Goal: Find specific page/section: Find specific page/section

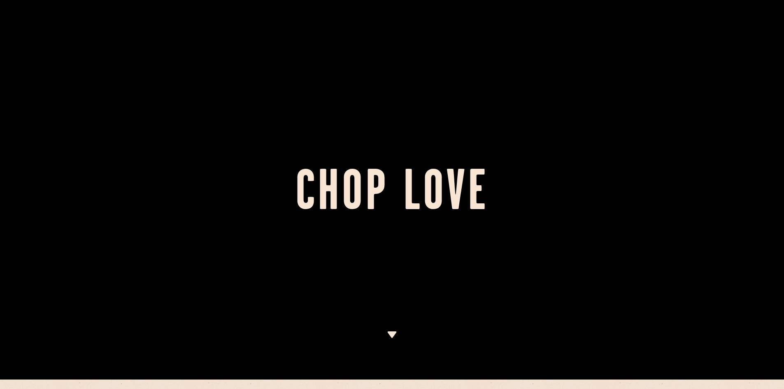
scroll to position [288, 0]
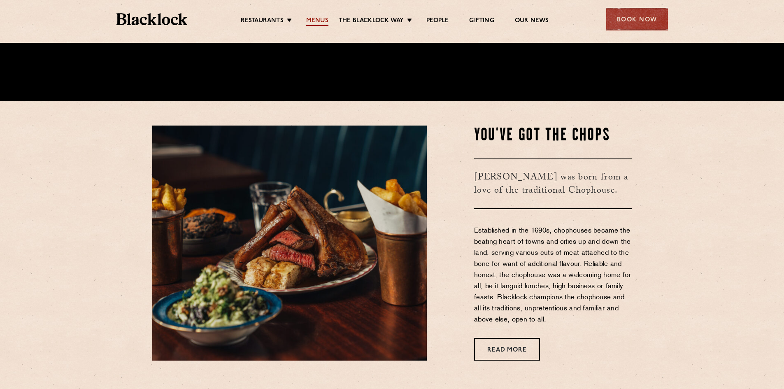
click at [319, 20] on link "Menus" at bounding box center [317, 21] width 22 height 9
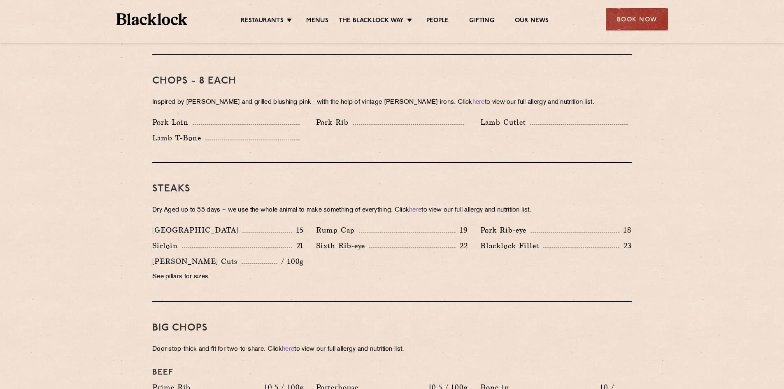
scroll to position [672, 0]
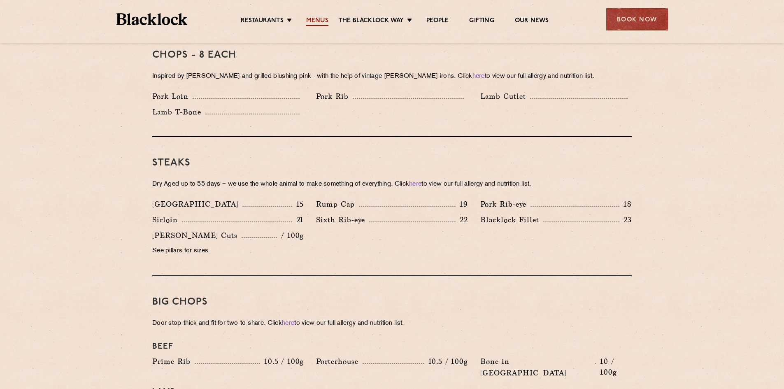
click at [317, 24] on link "Menus" at bounding box center [317, 21] width 22 height 9
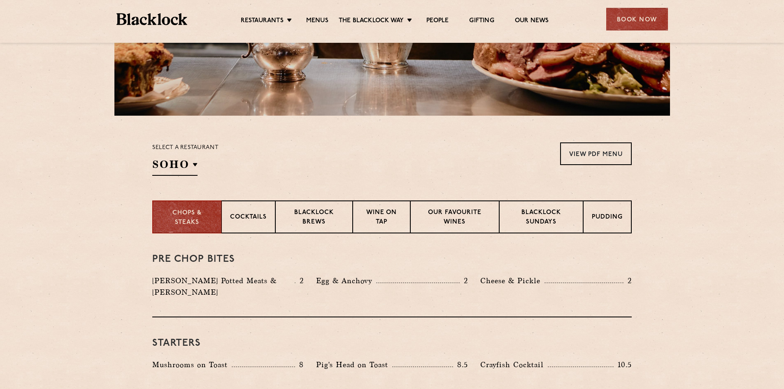
scroll to position [192, 0]
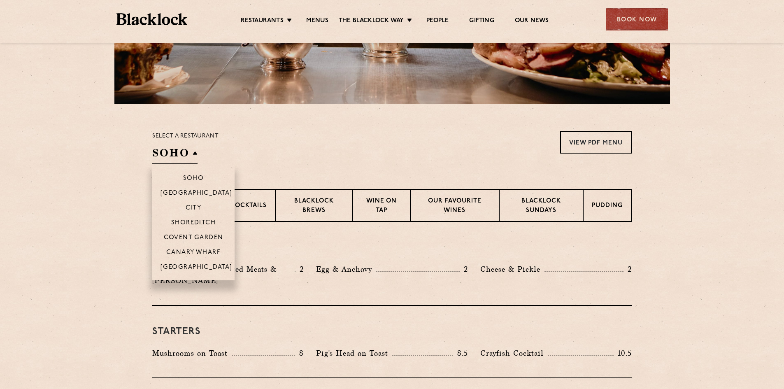
click at [183, 156] on h2 "SOHO" at bounding box center [174, 155] width 45 height 19
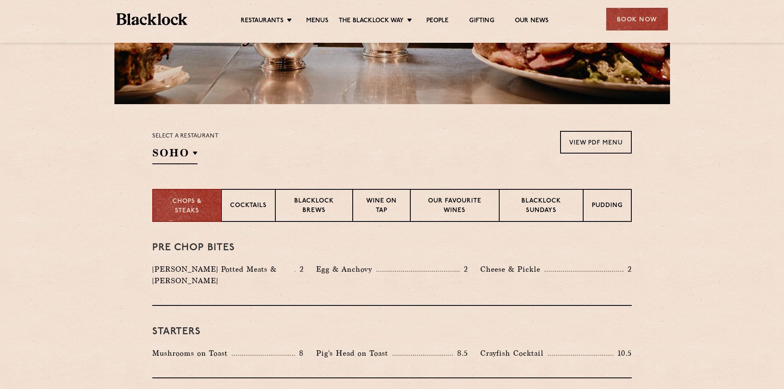
click at [268, 148] on div "Select a restaurant [GEOGRAPHIC_DATA] [GEOGRAPHIC_DATA] [GEOGRAPHIC_DATA] [GEOG…" at bounding box center [392, 147] width 480 height 33
click at [580, 136] on link "View PDF Menu" at bounding box center [596, 142] width 72 height 23
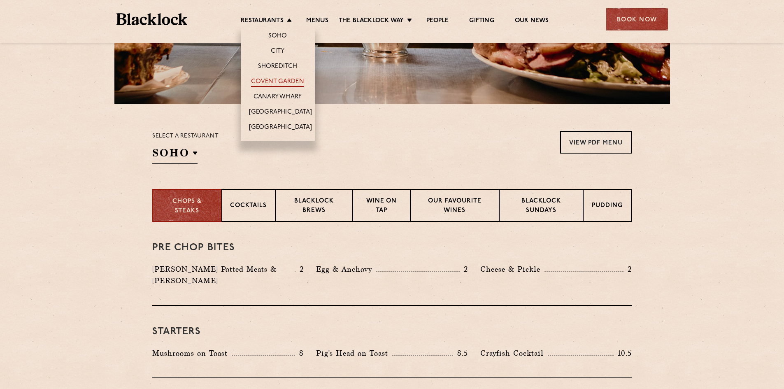
click at [275, 82] on link "Covent Garden" at bounding box center [277, 82] width 53 height 9
